Goal: Task Accomplishment & Management: Manage account settings

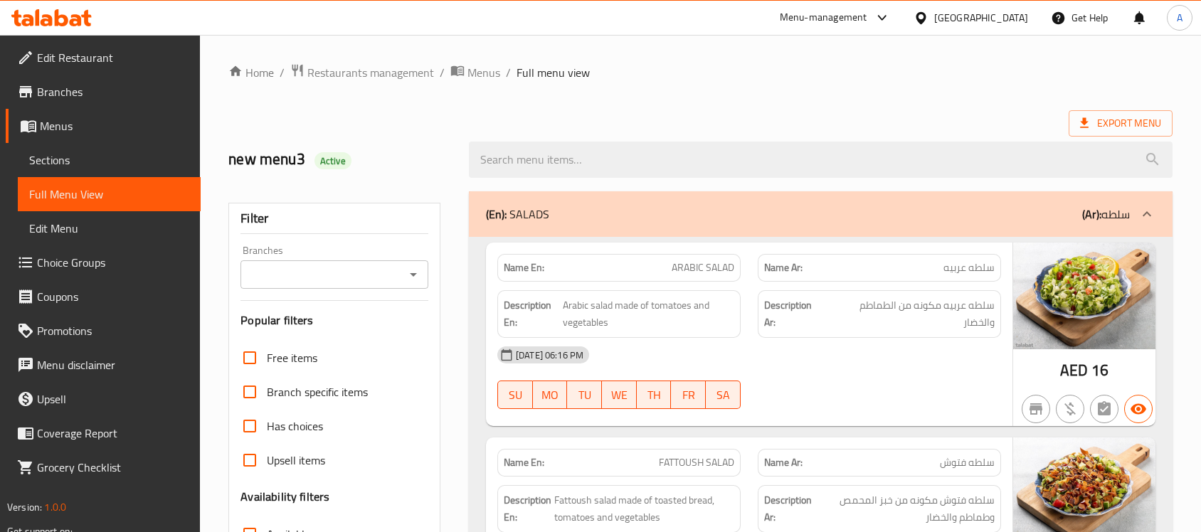
scroll to position [11153, 0]
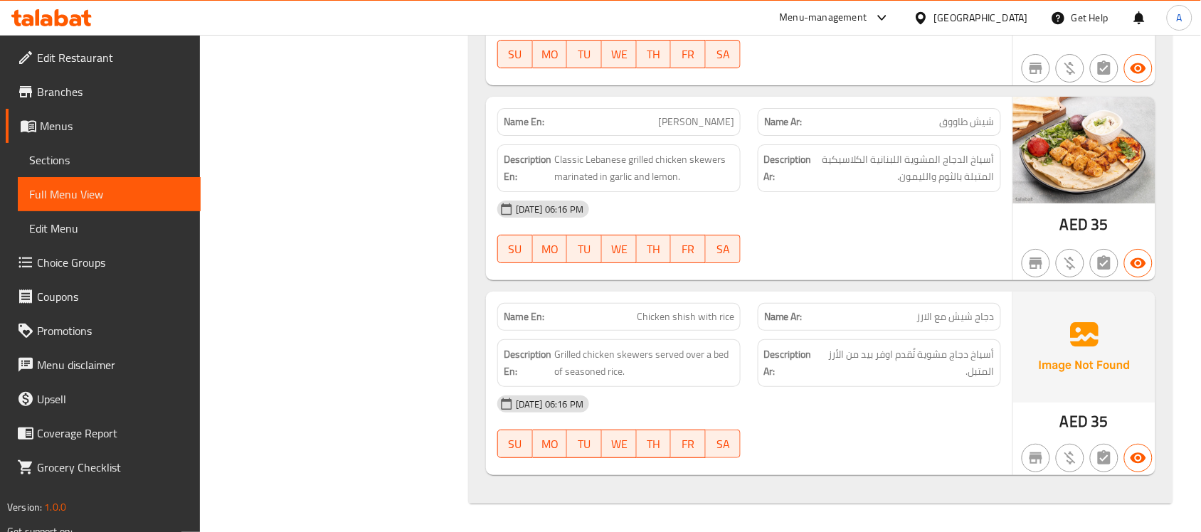
click at [815, 16] on div "Menu-management" at bounding box center [824, 17] width 88 height 17
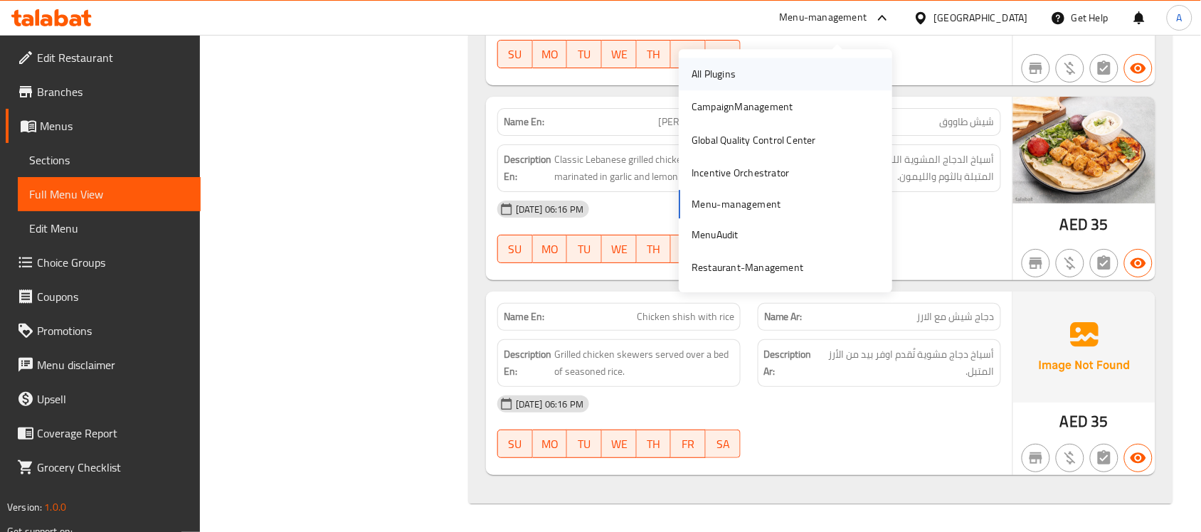
click at [753, 68] on div "All Plugins" at bounding box center [785, 74] width 213 height 33
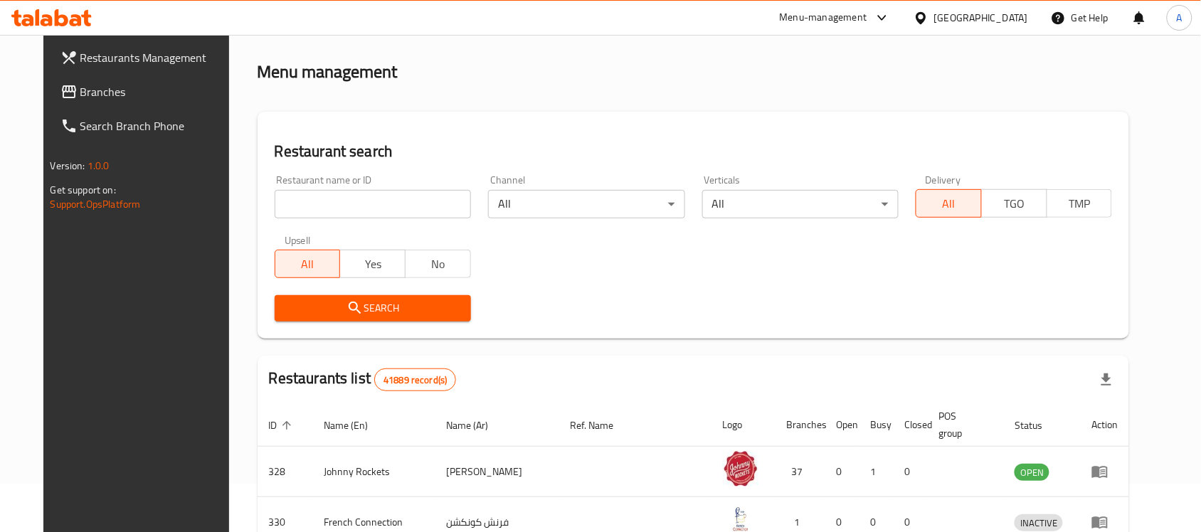
scroll to position [204, 0]
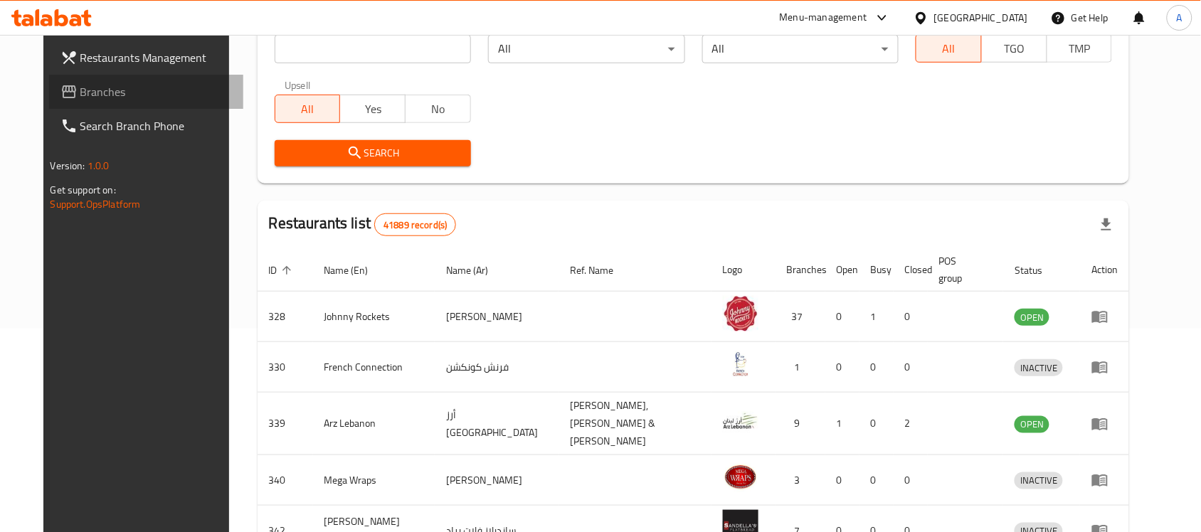
click at [80, 93] on span "Branches" at bounding box center [156, 91] width 152 height 17
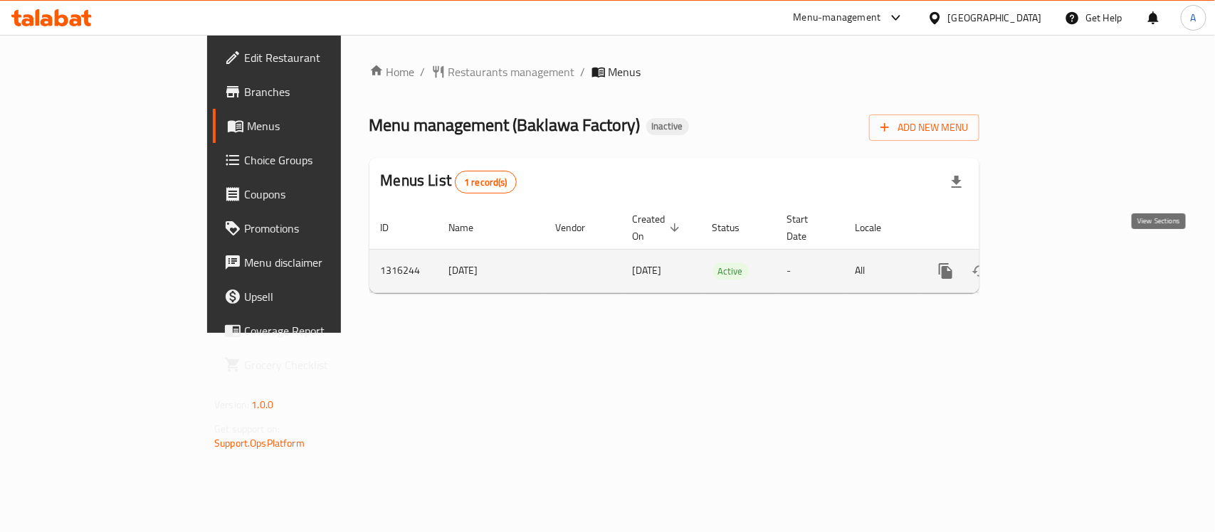
click at [1065, 254] on link "enhanced table" at bounding box center [1048, 271] width 34 height 34
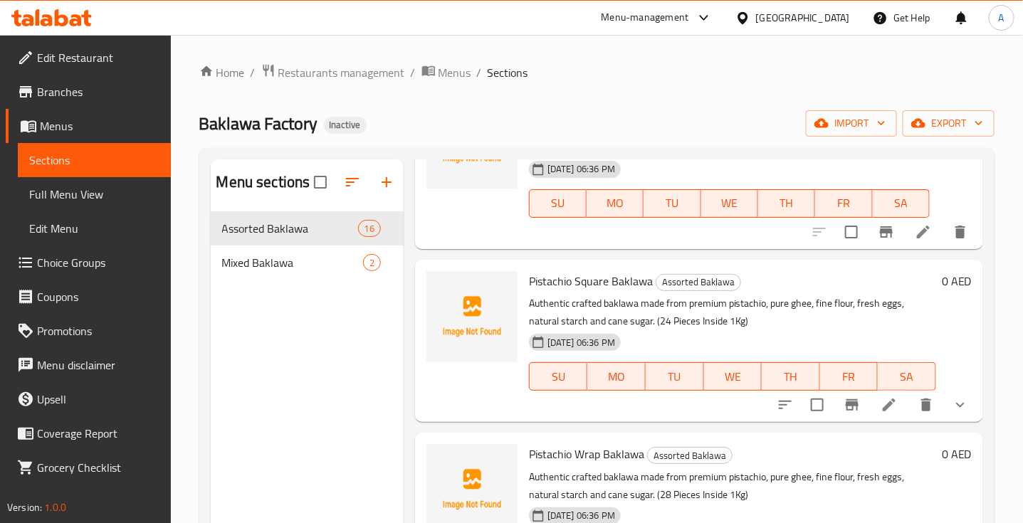
scroll to position [293, 0]
click at [475, 349] on div at bounding box center [471, 315] width 91 height 91
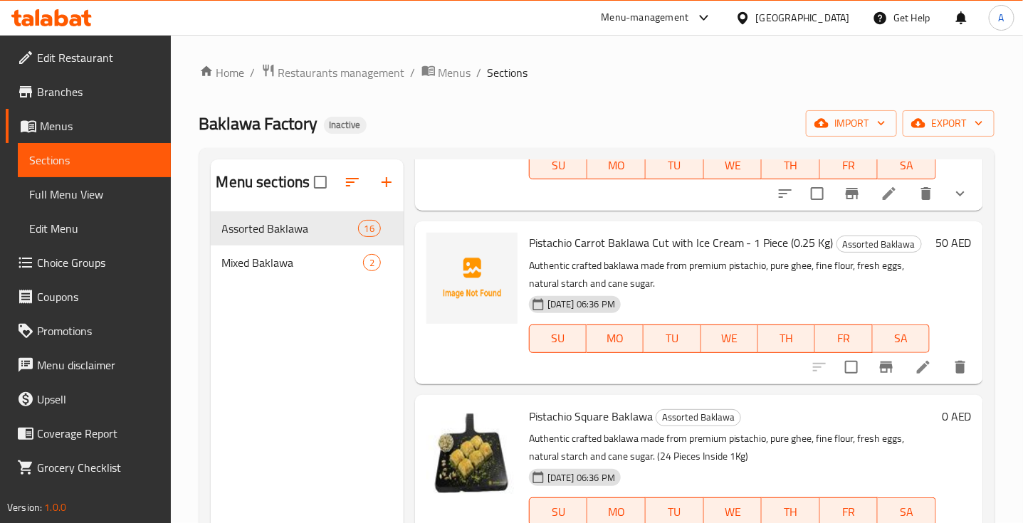
scroll to position [0, 0]
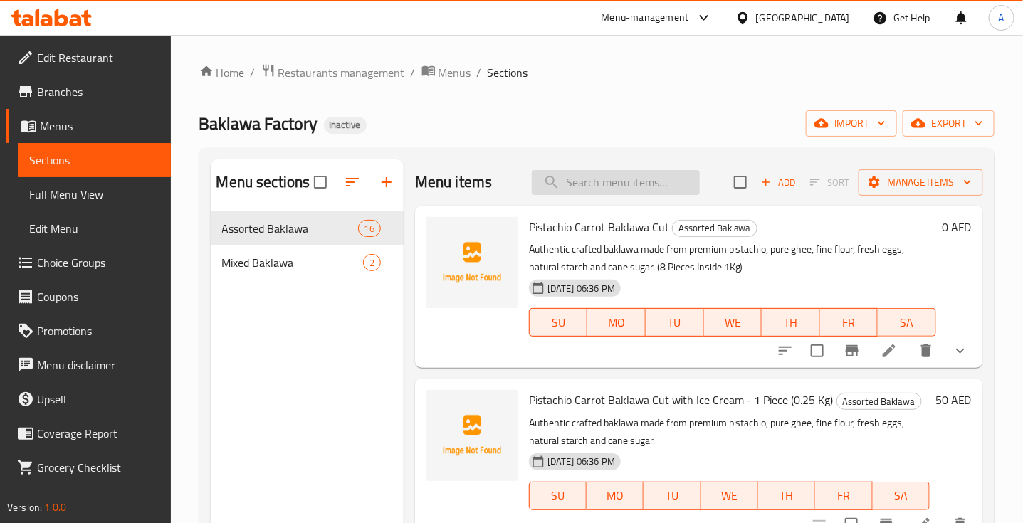
click at [598, 184] on input "search" at bounding box center [616, 182] width 168 height 25
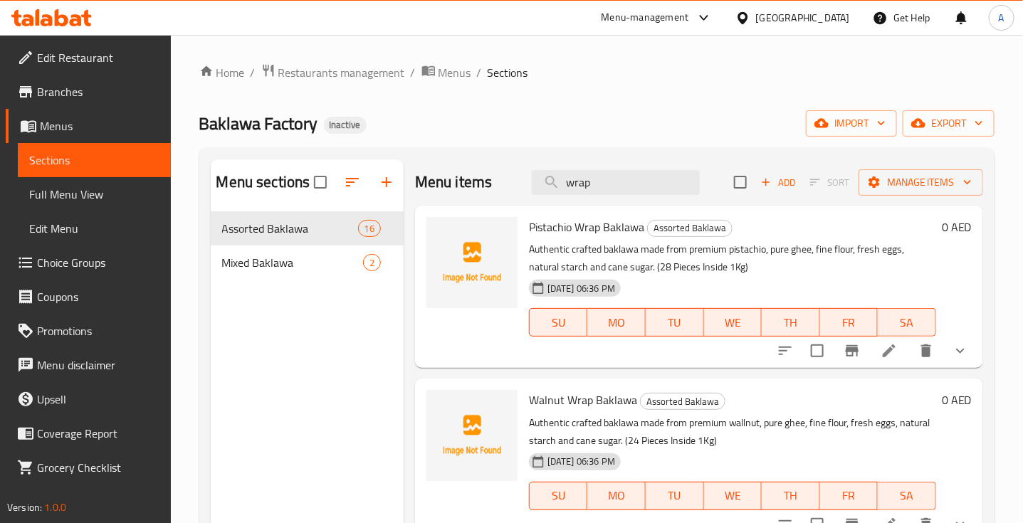
click at [698, 270] on p "Authentic crafted baklawa made from premium pistachio, pure ghee, fine flour, f…" at bounding box center [732, 259] width 407 height 36
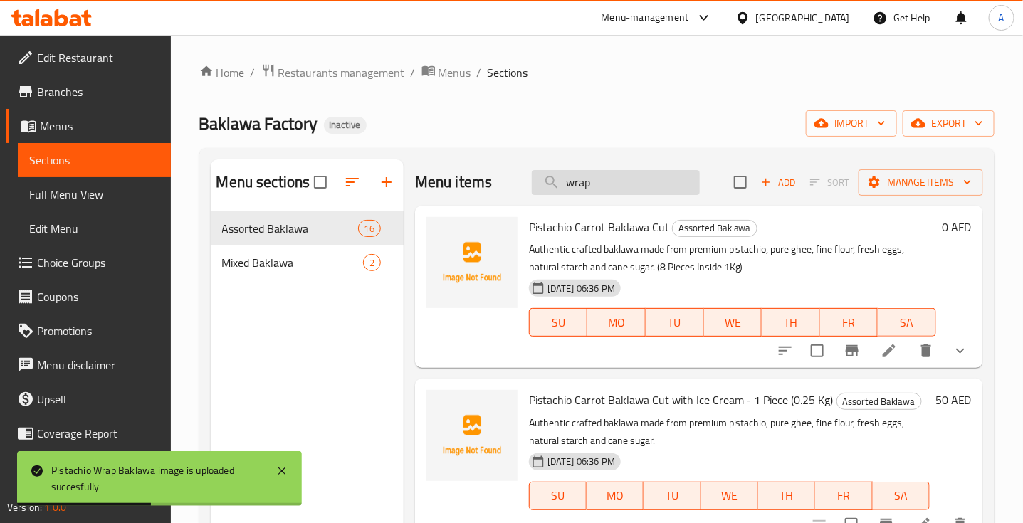
click at [581, 186] on input "wrap" at bounding box center [616, 182] width 168 height 25
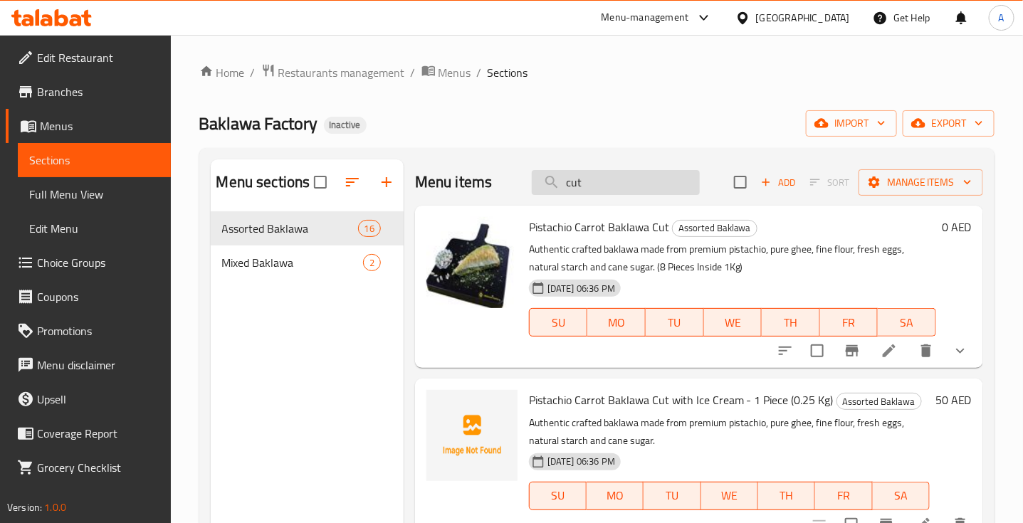
click at [592, 186] on input "cut" at bounding box center [616, 182] width 168 height 25
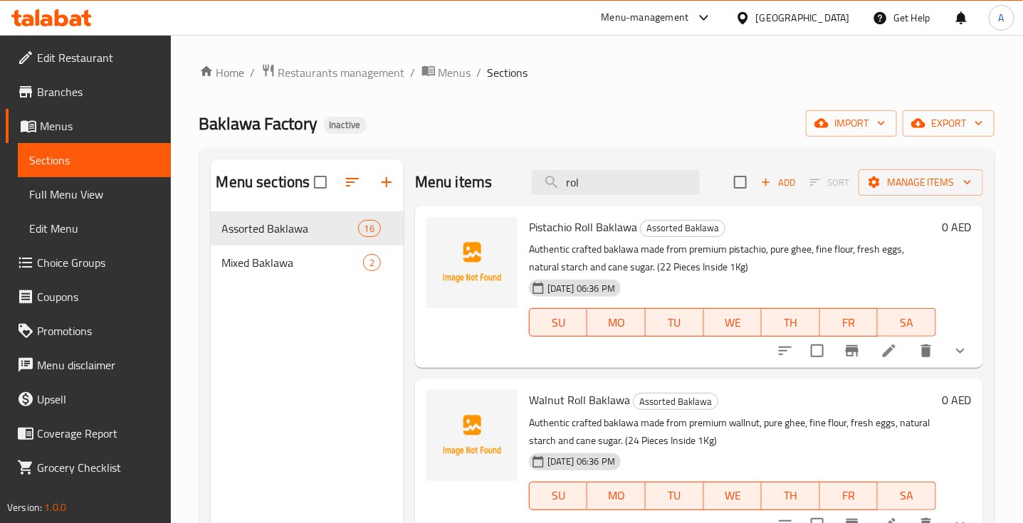
type input "rol"
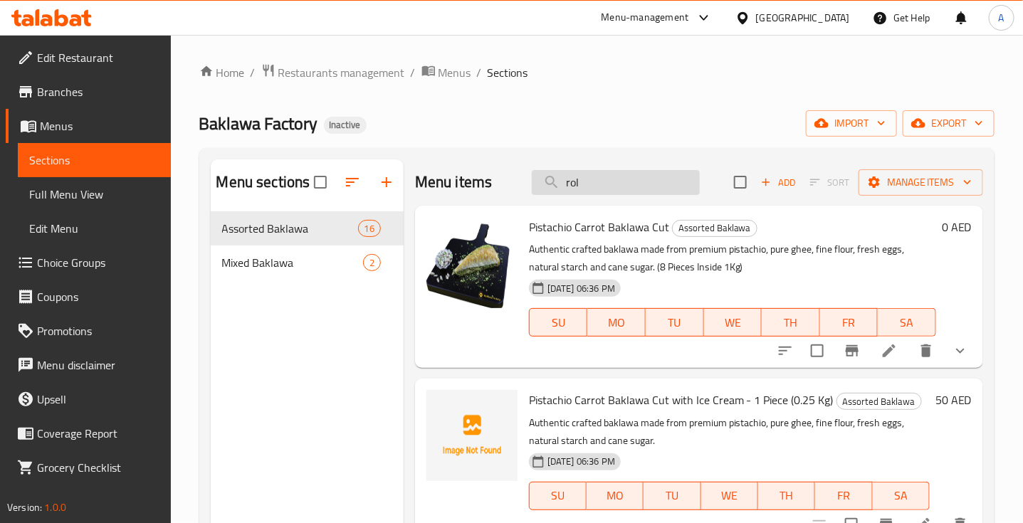
click at [589, 178] on input "rol" at bounding box center [616, 182] width 168 height 25
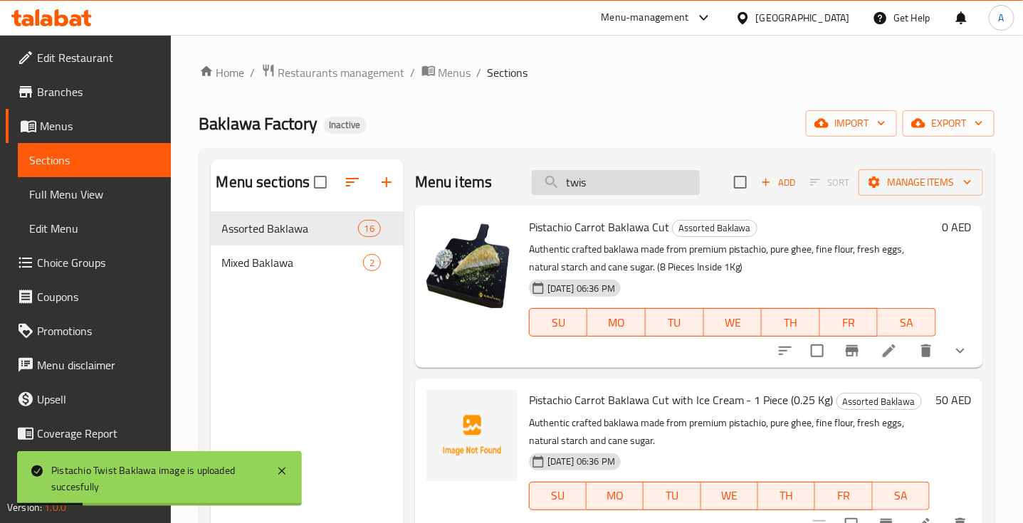
click at [576, 183] on input "twis" at bounding box center [616, 182] width 168 height 25
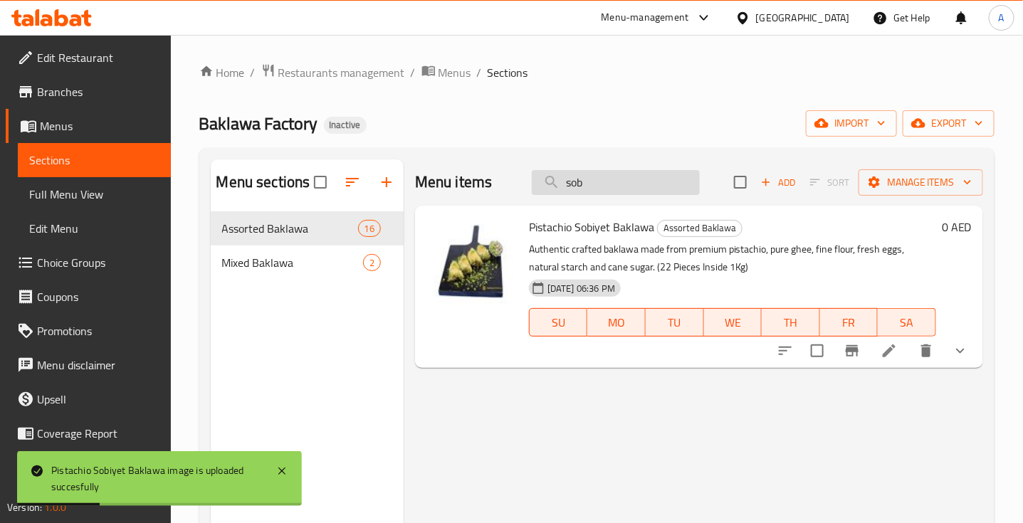
click at [569, 190] on input "sob" at bounding box center [616, 182] width 168 height 25
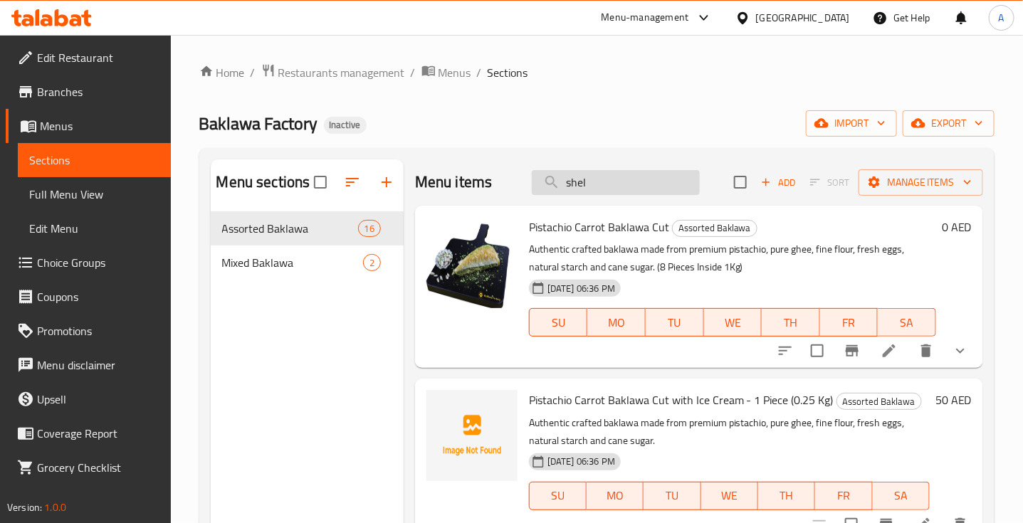
click at [563, 181] on input "shel" at bounding box center [616, 182] width 168 height 25
click at [596, 186] on input "ant" at bounding box center [616, 182] width 168 height 25
click at [562, 189] on input "cho" at bounding box center [616, 182] width 168 height 25
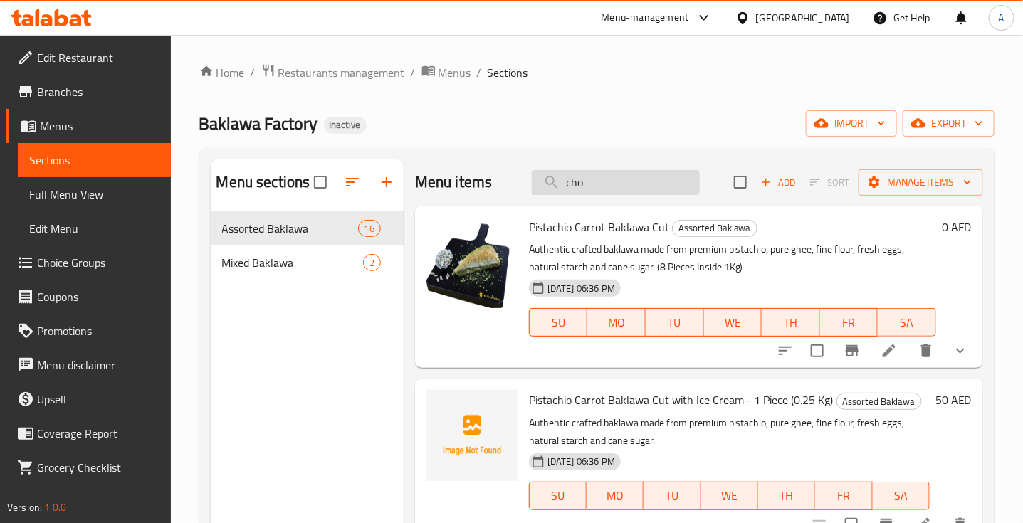
click at [562, 189] on input "cho" at bounding box center [616, 182] width 168 height 25
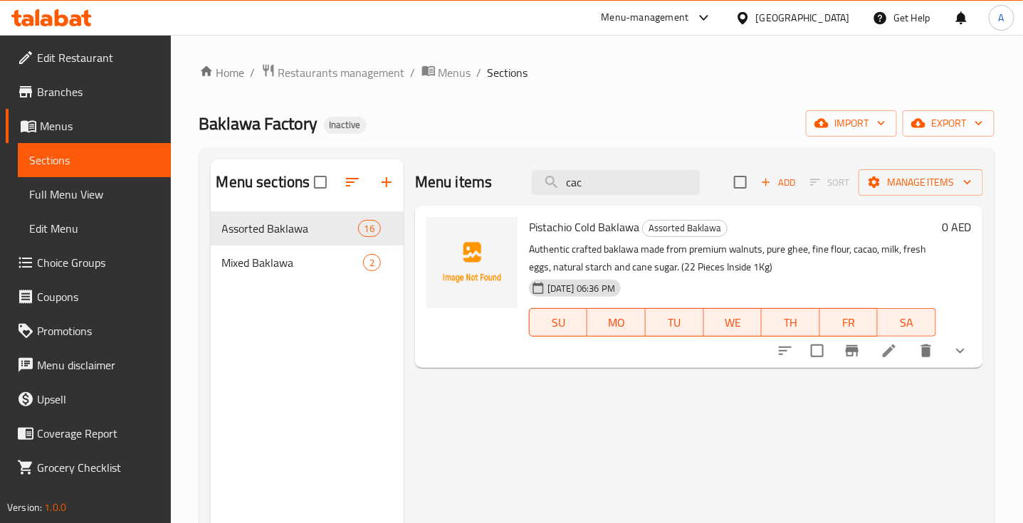
click at [751, 274] on p "Authentic crafted baklawa made from premium walnuts, pure ghee, fine flour, cac…" at bounding box center [732, 259] width 407 height 36
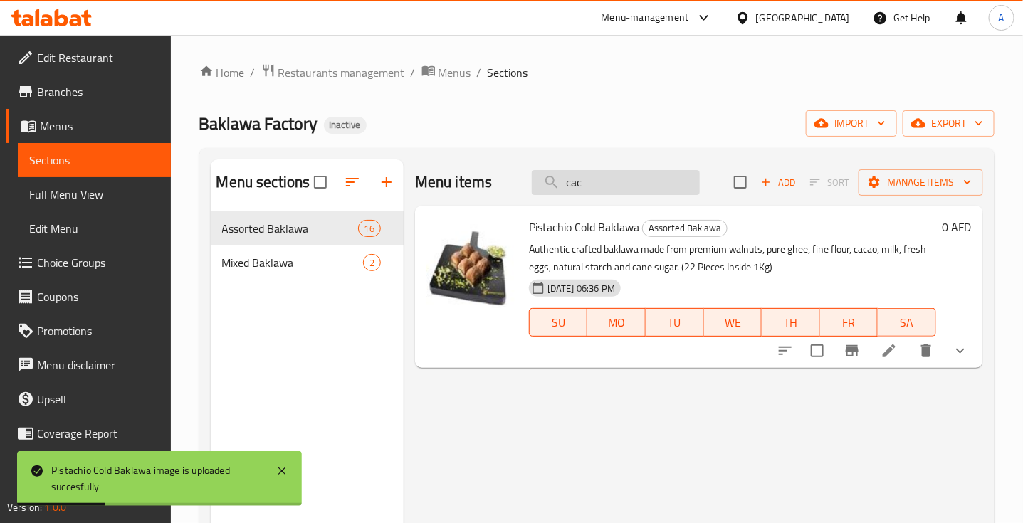
click at [574, 181] on input "cac" at bounding box center [616, 182] width 168 height 25
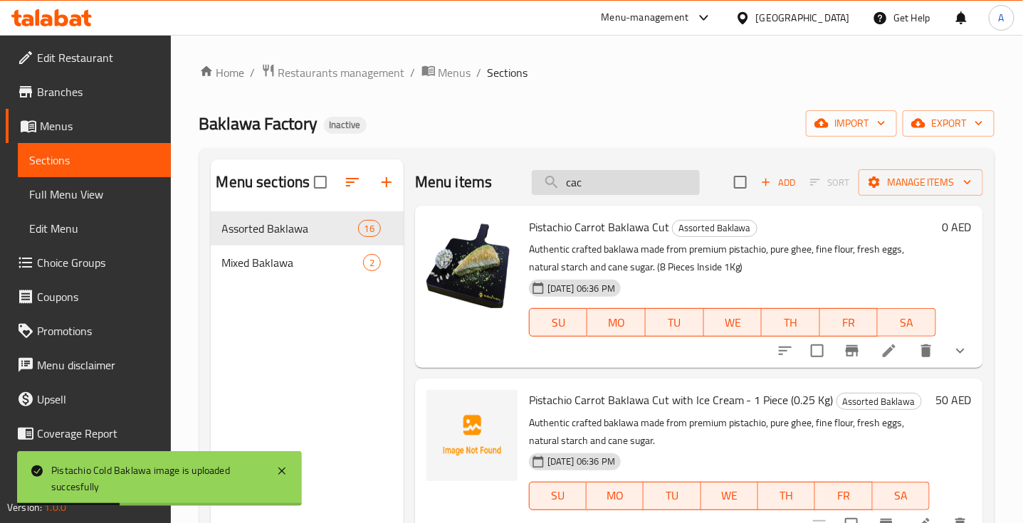
click at [574, 181] on input "cac" at bounding box center [616, 182] width 168 height 25
click at [589, 187] on input "waln" at bounding box center [616, 182] width 168 height 25
click at [564, 190] on input "walnu" at bounding box center [616, 182] width 168 height 25
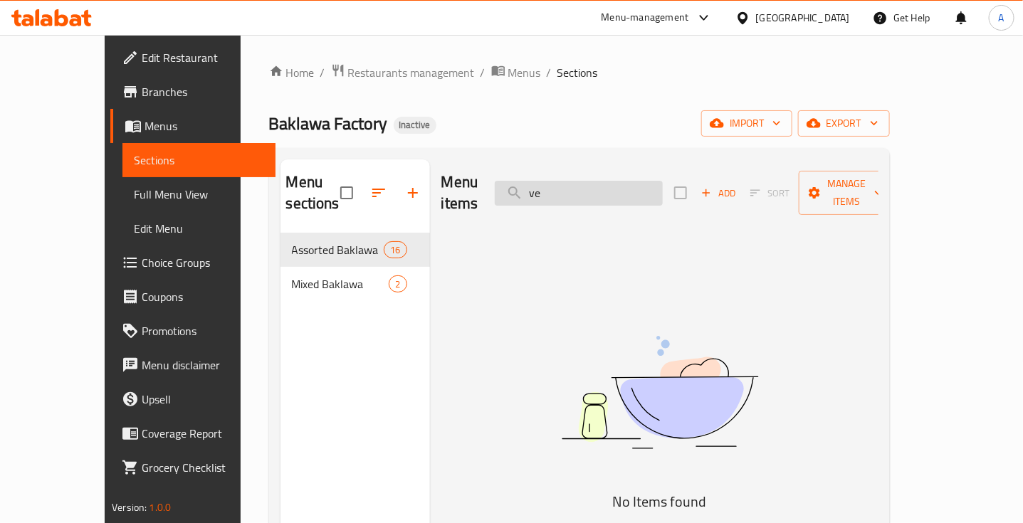
type input "v"
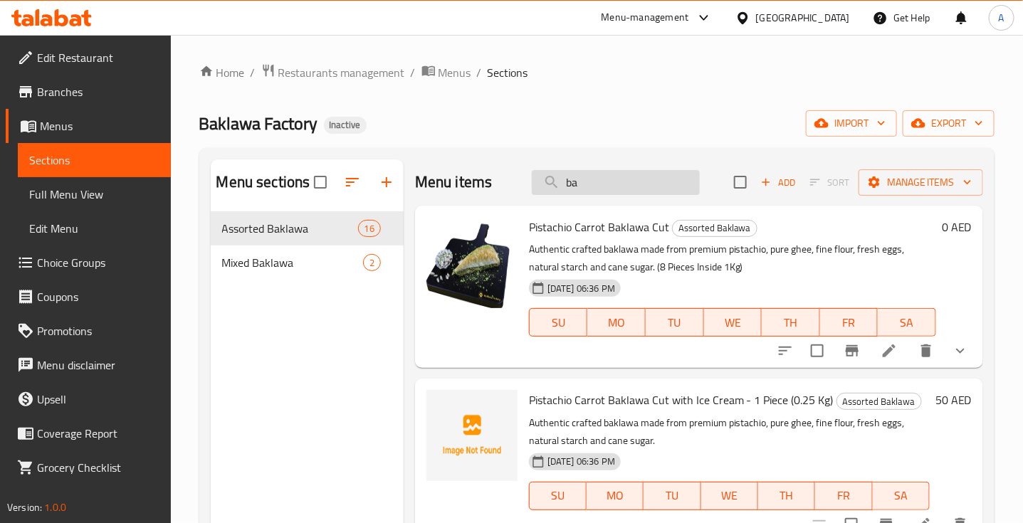
type input "b"
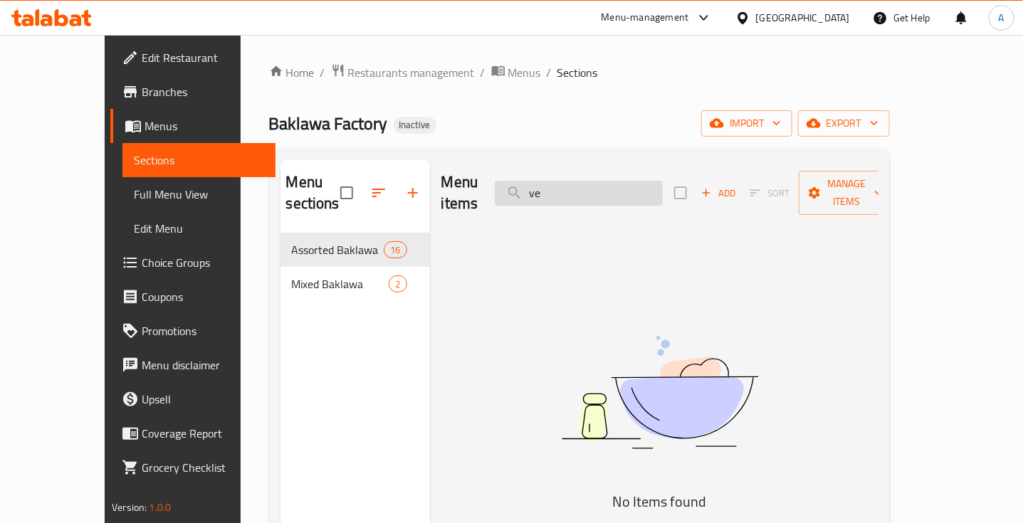
type input "v"
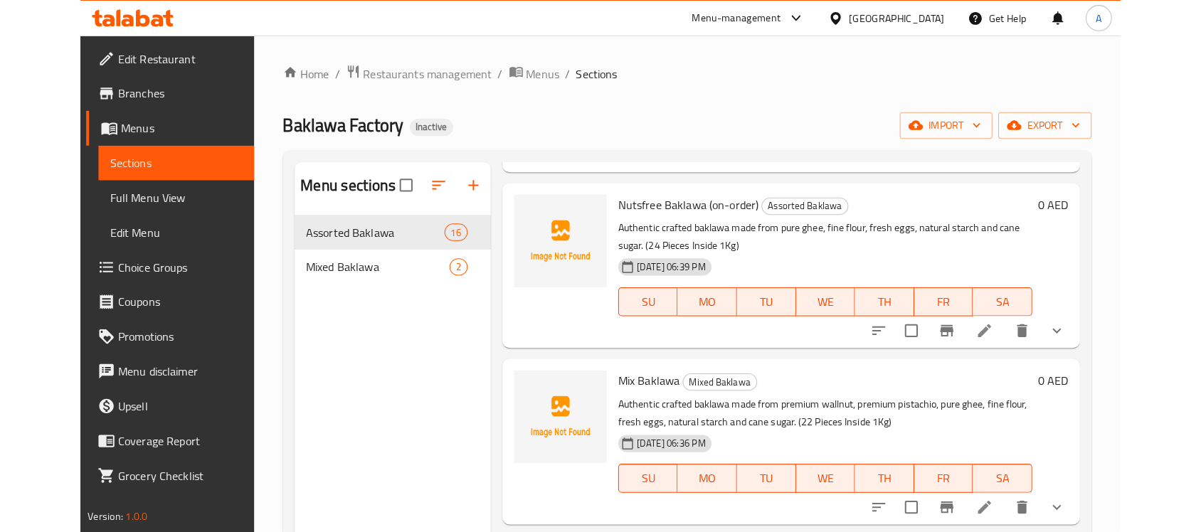
scroll to position [2629, 0]
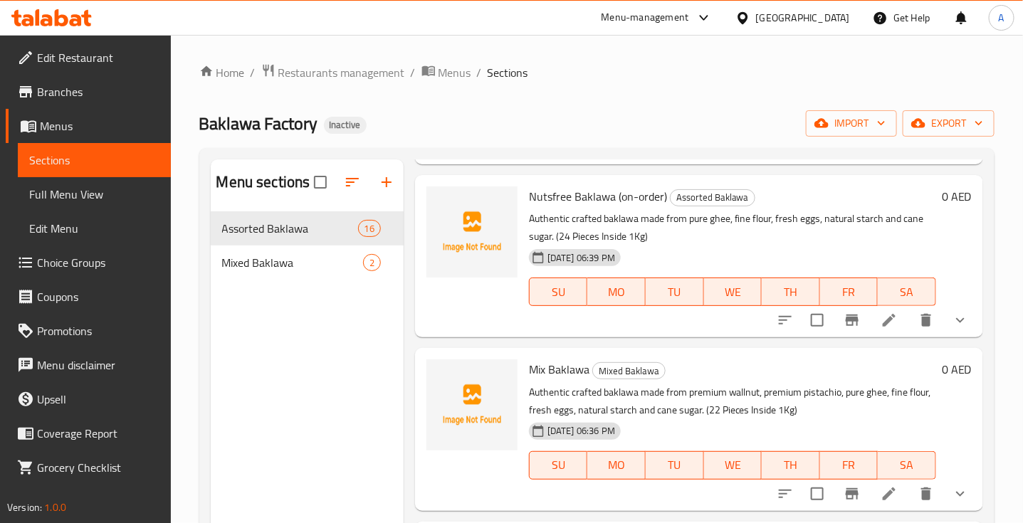
type input "baklawa"
click at [855, 189] on h6 "Nutsfree Baklawa (on-order) Assorted Baklawa" at bounding box center [732, 196] width 407 height 20
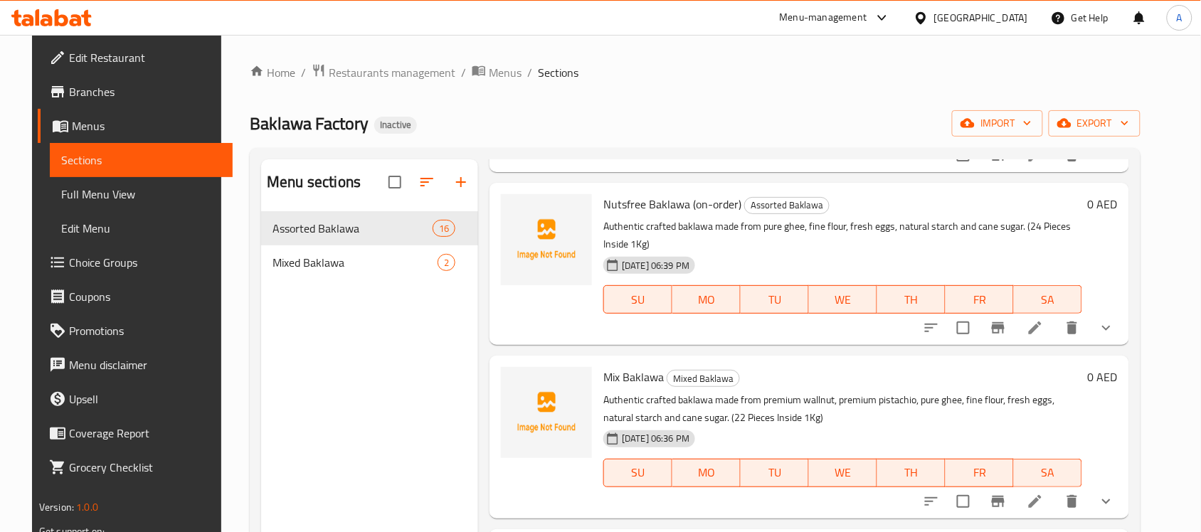
scroll to position [2620, 0]
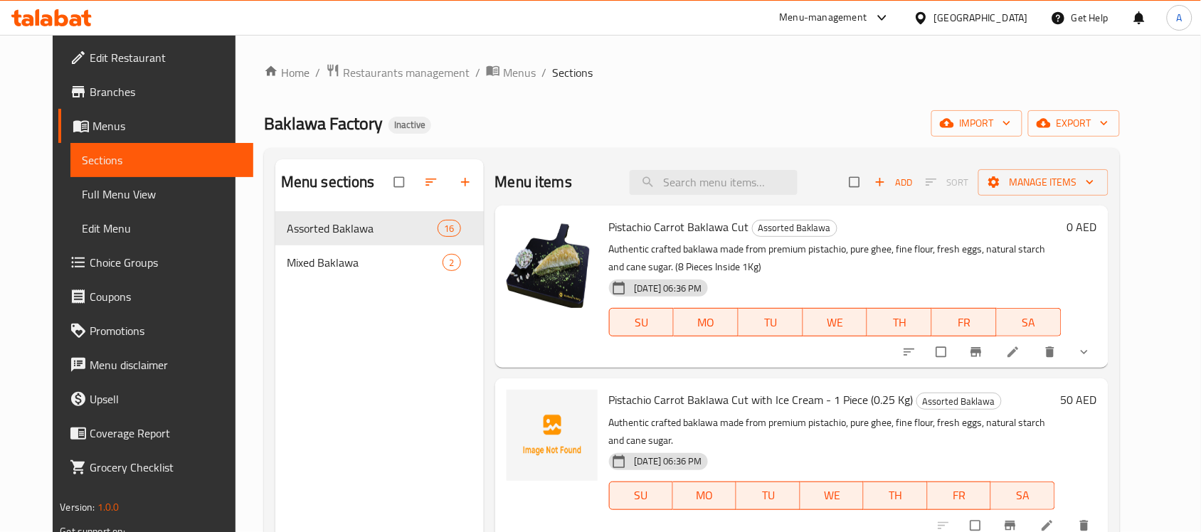
click at [82, 186] on span "Full Menu View" at bounding box center [162, 194] width 160 height 17
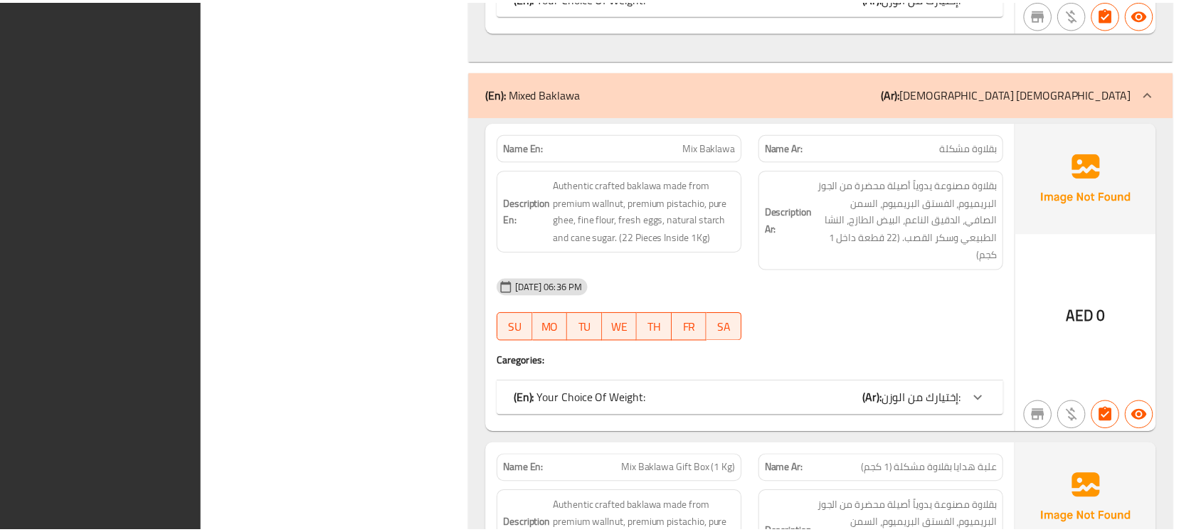
scroll to position [5267, 0]
